Goal: Information Seeking & Learning: Check status

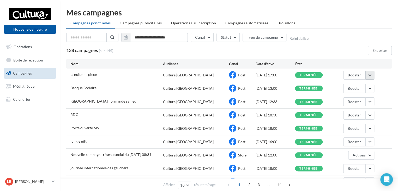
click at [366, 73] on button "button" at bounding box center [370, 74] width 9 height 9
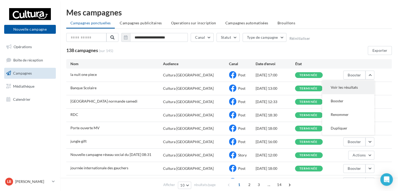
click at [359, 87] on button "Voir les résultats" at bounding box center [348, 87] width 52 height 14
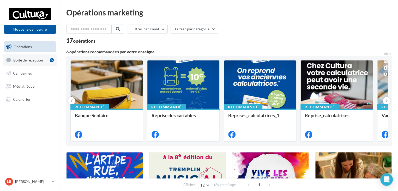
click at [35, 59] on span "Boîte de réception" at bounding box center [28, 59] width 30 height 4
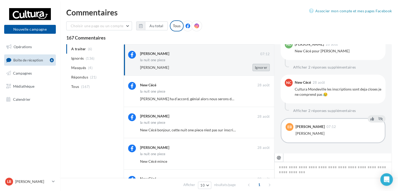
click at [265, 68] on button "Ignorer" at bounding box center [261, 67] width 17 height 7
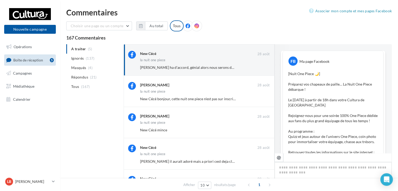
scroll to position [324, 0]
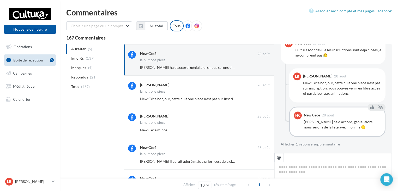
click at [265, 64] on button "Ignorer" at bounding box center [261, 67] width 17 height 7
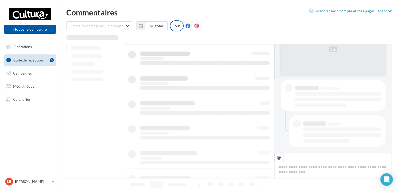
scroll to position [74, 0]
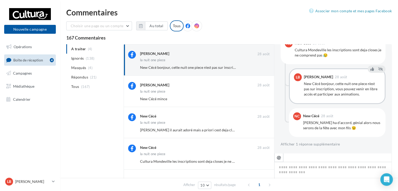
click at [265, 64] on button "Ignorer" at bounding box center [261, 67] width 17 height 7
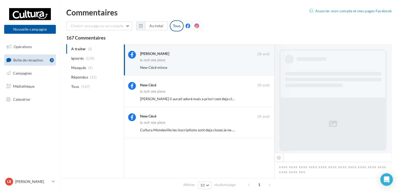
click at [265, 64] on button "Ignorer" at bounding box center [261, 67] width 17 height 7
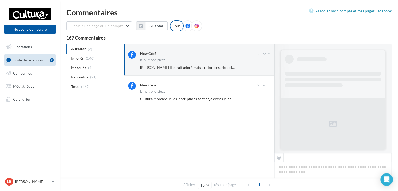
click at [265, 64] on button "Ignorer" at bounding box center [261, 67] width 17 height 7
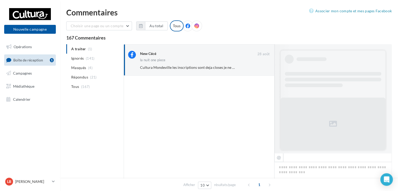
click at [264, 65] on button "Ignorer" at bounding box center [261, 67] width 17 height 7
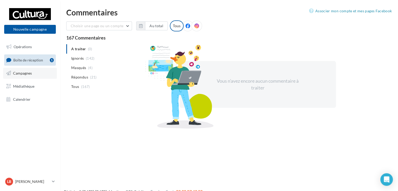
click at [36, 75] on link "Campagnes" at bounding box center [30, 73] width 54 height 11
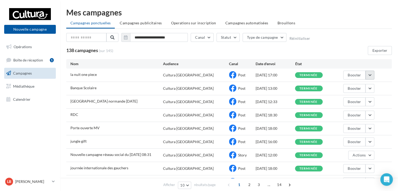
click at [371, 74] on button "button" at bounding box center [370, 74] width 9 height 9
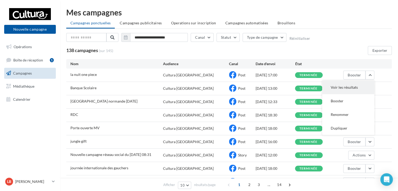
click at [364, 84] on button "Voir les résultats" at bounding box center [348, 87] width 52 height 14
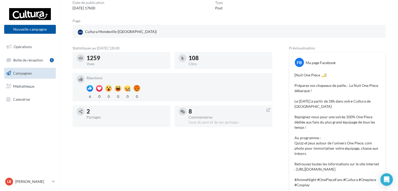
scroll to position [52, 0]
click at [32, 59] on span "Boîte de réception" at bounding box center [28, 59] width 30 height 4
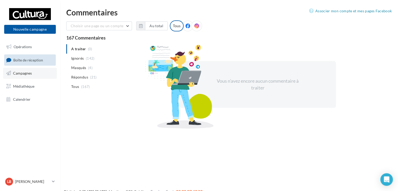
click at [39, 74] on link "Campagnes" at bounding box center [30, 73] width 54 height 11
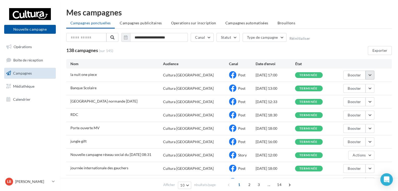
click at [374, 78] on button "button" at bounding box center [370, 74] width 9 height 9
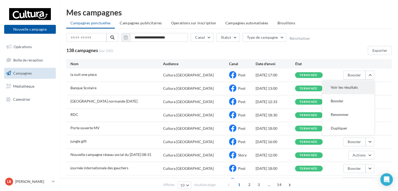
click at [349, 86] on button "Voir les résultats" at bounding box center [348, 87] width 52 height 14
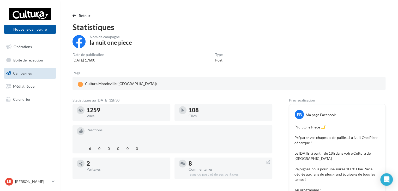
scroll to position [26, 0]
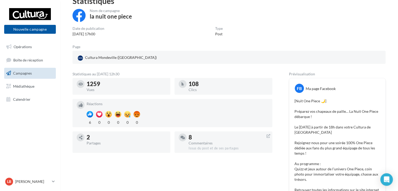
drag, startPoint x: 208, startPoint y: 84, endPoint x: 181, endPoint y: 84, distance: 27.7
click at [181, 84] on div "108 Clics" at bounding box center [224, 86] width 90 height 13
click at [171, 81] on div "1259 Vues" at bounding box center [124, 86] width 102 height 17
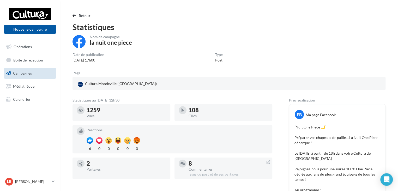
scroll to position [183, 0]
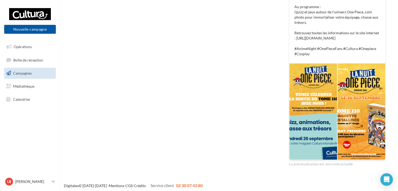
click at [311, 111] on div at bounding box center [313, 111] width 48 height 96
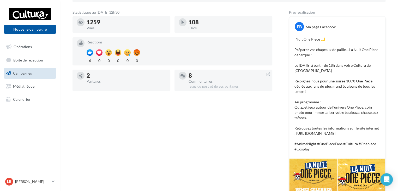
scroll to position [104, 0]
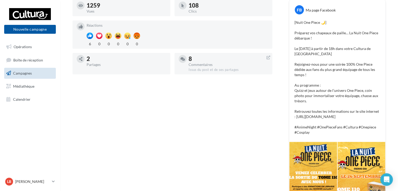
drag, startPoint x: 348, startPoint y: 118, endPoint x: 291, endPoint y: 22, distance: 112.2
click at [291, 22] on div "[Nuit One Piece 🌙] Préparez vos chapeaux de paille… La Nuit One Piece débarque …" at bounding box center [337, 77] width 93 height 117
copy p "[Nuit One Piece 🌙] Préparez vos chapeaux de paille… La Nuit One Piece débarque …"
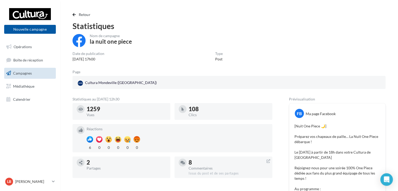
scroll to position [0, 0]
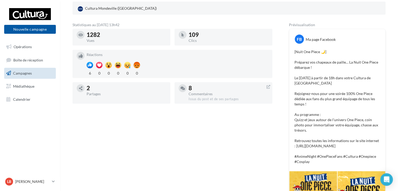
scroll to position [78, 0]
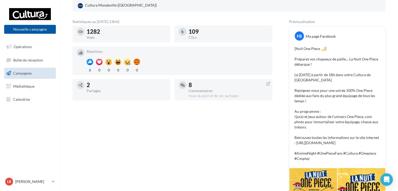
drag, startPoint x: 346, startPoint y: 144, endPoint x: 294, endPoint y: 50, distance: 107.2
click at [294, 50] on div "[Nuit One Piece 🌙] Préparez vos chapeaux de paille… La Nuit One Piece débarque …" at bounding box center [337, 103] width 93 height 117
copy p "[Nuit One Piece 🌙] Préparez vos chapeaux de paille… La Nuit One Piece débarque …"
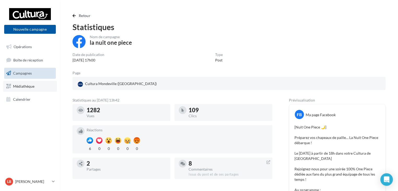
click at [29, 83] on link "Médiathèque" at bounding box center [30, 86] width 54 height 11
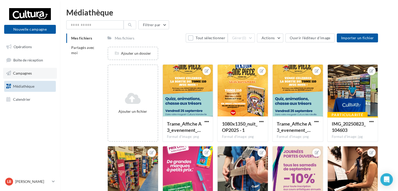
click at [33, 72] on link "Campagnes" at bounding box center [30, 73] width 54 height 11
